Goal: Task Accomplishment & Management: Complete application form

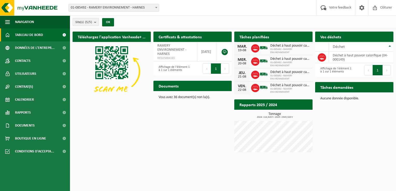
click at [377, 45] on span "Demander un transport" at bounding box center [367, 46] width 34 height 3
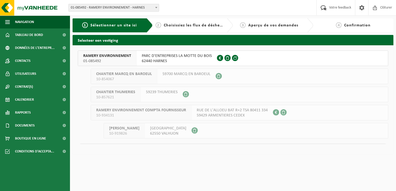
click at [171, 58] on span "PARC D'ENTREPRISES LA MOTTE DU BOIS" at bounding box center [177, 55] width 70 height 5
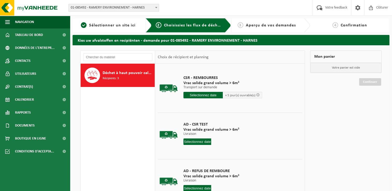
click at [209, 96] on input "text" at bounding box center [203, 95] width 39 height 6
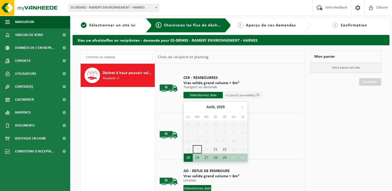
click at [189, 156] on div "25" at bounding box center [188, 158] width 9 height 8
type input "à partir de 2025-08-25"
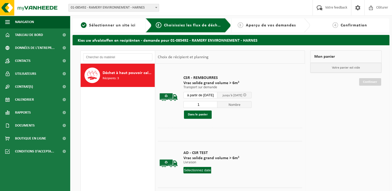
click at [203, 104] on input "1" at bounding box center [201, 104] width 34 height 7
type input "2"
click at [215, 103] on input "2" at bounding box center [201, 104] width 34 height 7
click at [204, 116] on button "Dans le panier" at bounding box center [198, 115] width 28 height 8
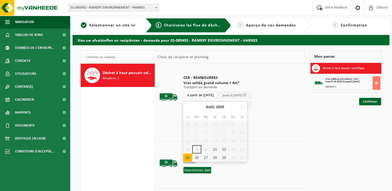
click at [213, 94] on input "à partir de 2025-08-25" at bounding box center [201, 95] width 34 height 6
click at [198, 158] on div "26" at bounding box center [196, 158] width 9 height 8
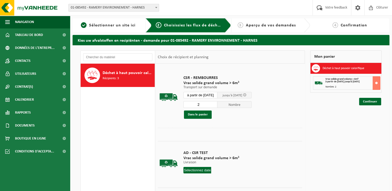
click at [200, 119] on div "CSR - REMBOURRES Vrac solide grand volume > 6m³ Transport sur demande Transport…" at bounding box center [217, 97] width 73 height 54
click at [201, 116] on button "Dans le panier" at bounding box center [198, 115] width 28 height 8
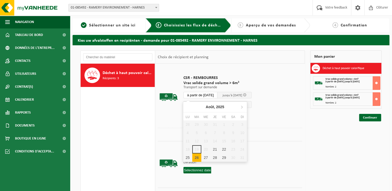
click at [207, 93] on input "à partir de 2025-08-26" at bounding box center [201, 95] width 34 height 6
click at [207, 157] on div "27" at bounding box center [205, 158] width 9 height 8
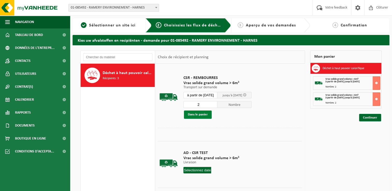
click at [200, 115] on button "Dans le panier" at bounding box center [198, 115] width 28 height 8
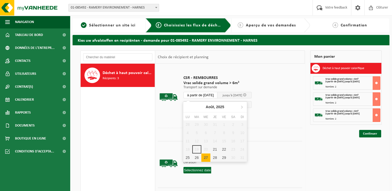
click at [206, 94] on input "à partir de 2025-08-27" at bounding box center [201, 95] width 34 height 6
click at [215, 157] on div "28" at bounding box center [215, 158] width 9 height 8
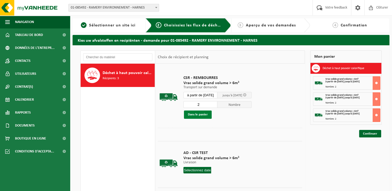
click at [200, 115] on button "Dans le panier" at bounding box center [198, 115] width 28 height 8
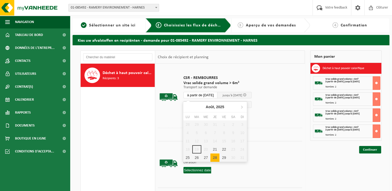
click at [201, 93] on input "à partir de 2025-08-28" at bounding box center [201, 95] width 34 height 6
click at [224, 157] on div "29" at bounding box center [224, 158] width 9 height 8
type input "à partir de 2025-08-29"
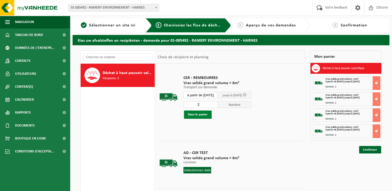
click at [203, 114] on button "Dans le panier" at bounding box center [198, 115] width 28 height 8
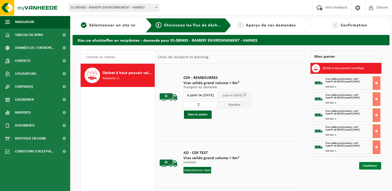
click at [374, 166] on link "Continuer" at bounding box center [370, 166] width 22 height 8
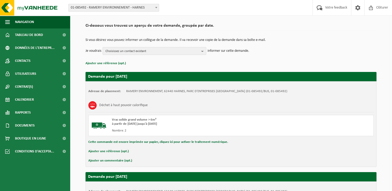
scroll to position [52, 0]
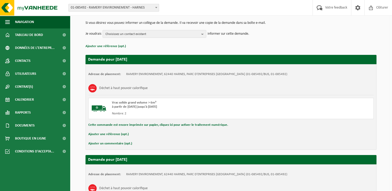
click at [113, 143] on button "Ajouter un commentaire (opt.)" at bounding box center [110, 144] width 44 height 7
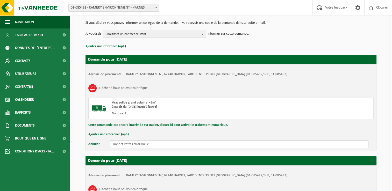
click at [130, 144] on input "text" at bounding box center [239, 145] width 258 height 8
drag, startPoint x: 164, startPoint y: 143, endPoint x: 58, endPoint y: 133, distance: 106.7
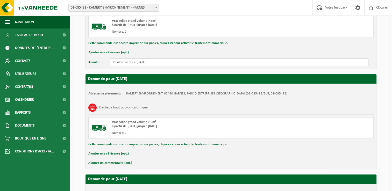
scroll to position [181, 0]
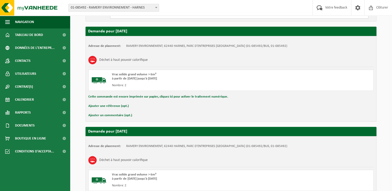
type input "2 enlèvements le 25/08/25"
click at [104, 115] on button "Ajouter un commentaire (opt.)" at bounding box center [110, 115] width 44 height 7
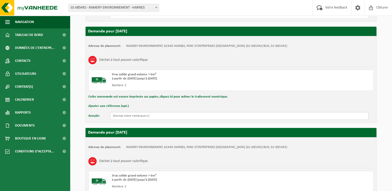
click at [126, 116] on input "text" at bounding box center [239, 116] width 258 height 8
paste input "2 enlèvements le 25/08/25"
click at [139, 115] on input "2 enlèvements le 25/08/25" at bounding box center [239, 116] width 258 height 8
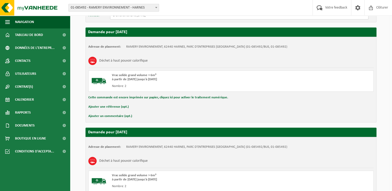
scroll to position [285, 0]
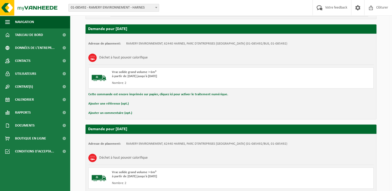
type input "2 enlèvements le 26/08/25"
click at [105, 112] on button "Ajouter un commentaire (opt.)" at bounding box center [110, 113] width 44 height 7
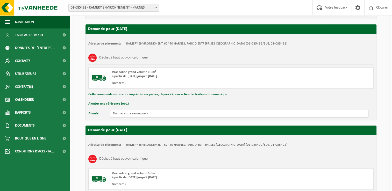
click at [115, 112] on input "text" at bounding box center [239, 114] width 258 height 8
paste input "2 enlèvements le 25/08/25"
click at [140, 113] on input "2 enlèvements le 25/08/25" at bounding box center [239, 114] width 258 height 8
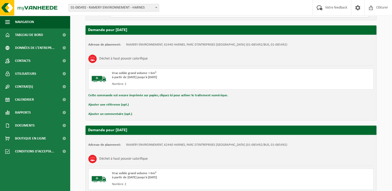
scroll to position [389, 0]
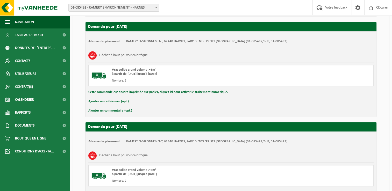
type input "2 enlèvements le 27/08/25"
click at [105, 109] on button "Ajouter un commentaire (opt.)" at bounding box center [110, 111] width 44 height 7
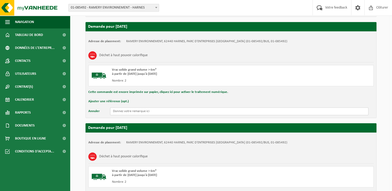
click at [141, 112] on input "text" at bounding box center [239, 112] width 258 height 8
paste input "2 enlèvements le 25/08/25"
click at [140, 110] on input "2 enlèvements le 25/08/25" at bounding box center [239, 112] width 258 height 8
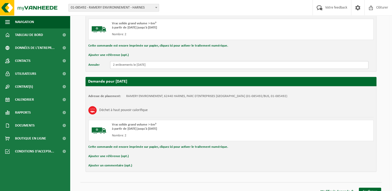
scroll to position [441, 0]
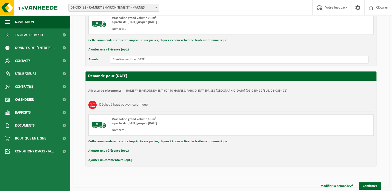
type input "2 enlèvements le 28/08/25"
click at [109, 158] on button "Ajouter un commentaire (opt.)" at bounding box center [110, 160] width 44 height 7
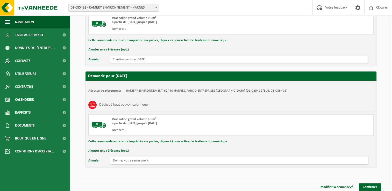
click at [130, 160] on input "text" at bounding box center [239, 161] width 258 height 8
paste input "2 enlèvements le 25/08/25"
drag, startPoint x: 139, startPoint y: 159, endPoint x: 177, endPoint y: 165, distance: 38.9
click at [140, 159] on input "2 enlèvements le 25/08/25" at bounding box center [239, 161] width 258 height 8
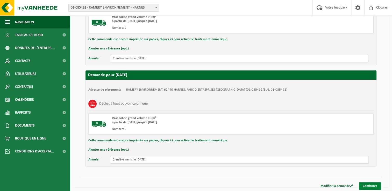
type input "2 enlèvements le 29/08/25"
click at [367, 186] on link "Confirmer" at bounding box center [370, 187] width 22 height 8
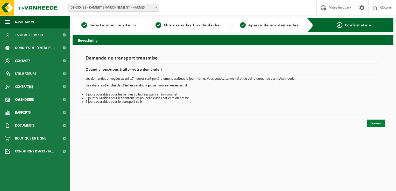
click at [376, 123] on link "Fermer" at bounding box center [376, 124] width 18 height 8
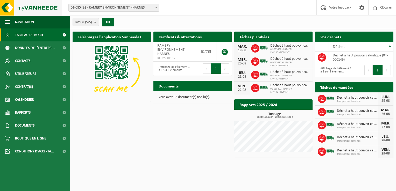
click at [37, 6] on img at bounding box center [31, 8] width 62 height 16
